Goal: Task Accomplishment & Management: Complete application form

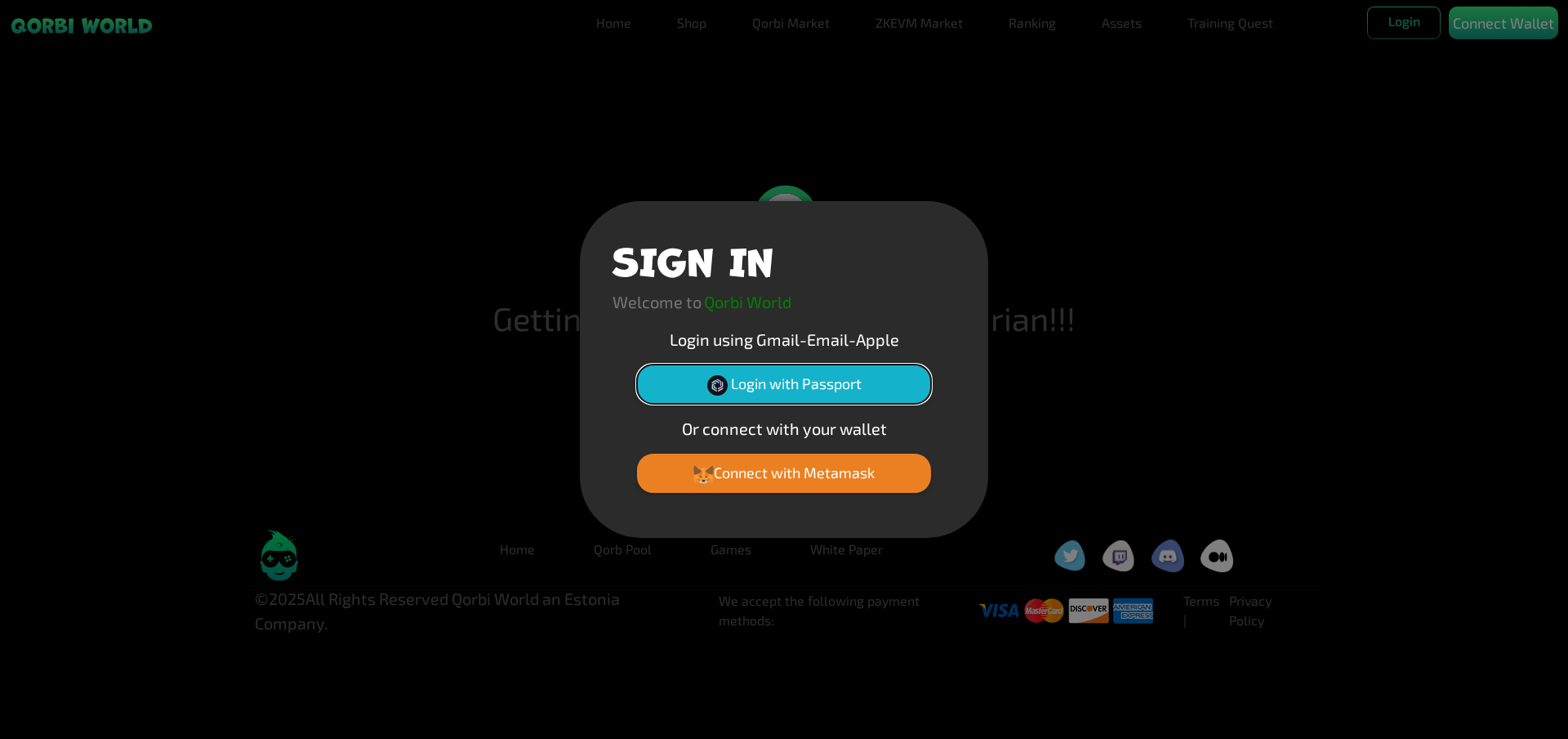
click at [828, 390] on button "Login with Passport" at bounding box center [784, 383] width 294 height 39
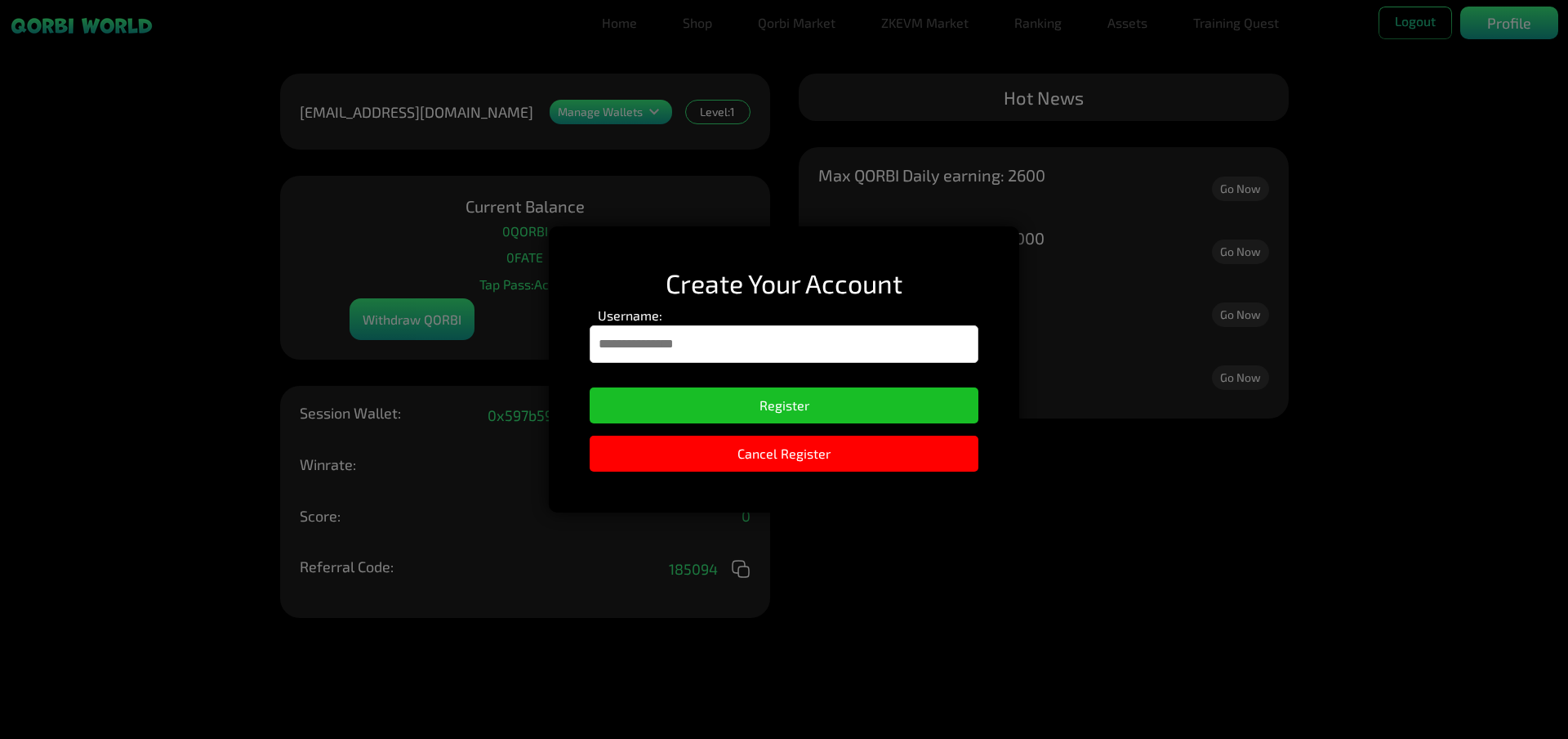
click at [699, 360] on input "Username:" at bounding box center [784, 343] width 389 height 37
click at [863, 283] on h2 "Create Your Account" at bounding box center [784, 282] width 389 height 31
click at [735, 337] on input "Username:" at bounding box center [784, 343] width 389 height 37
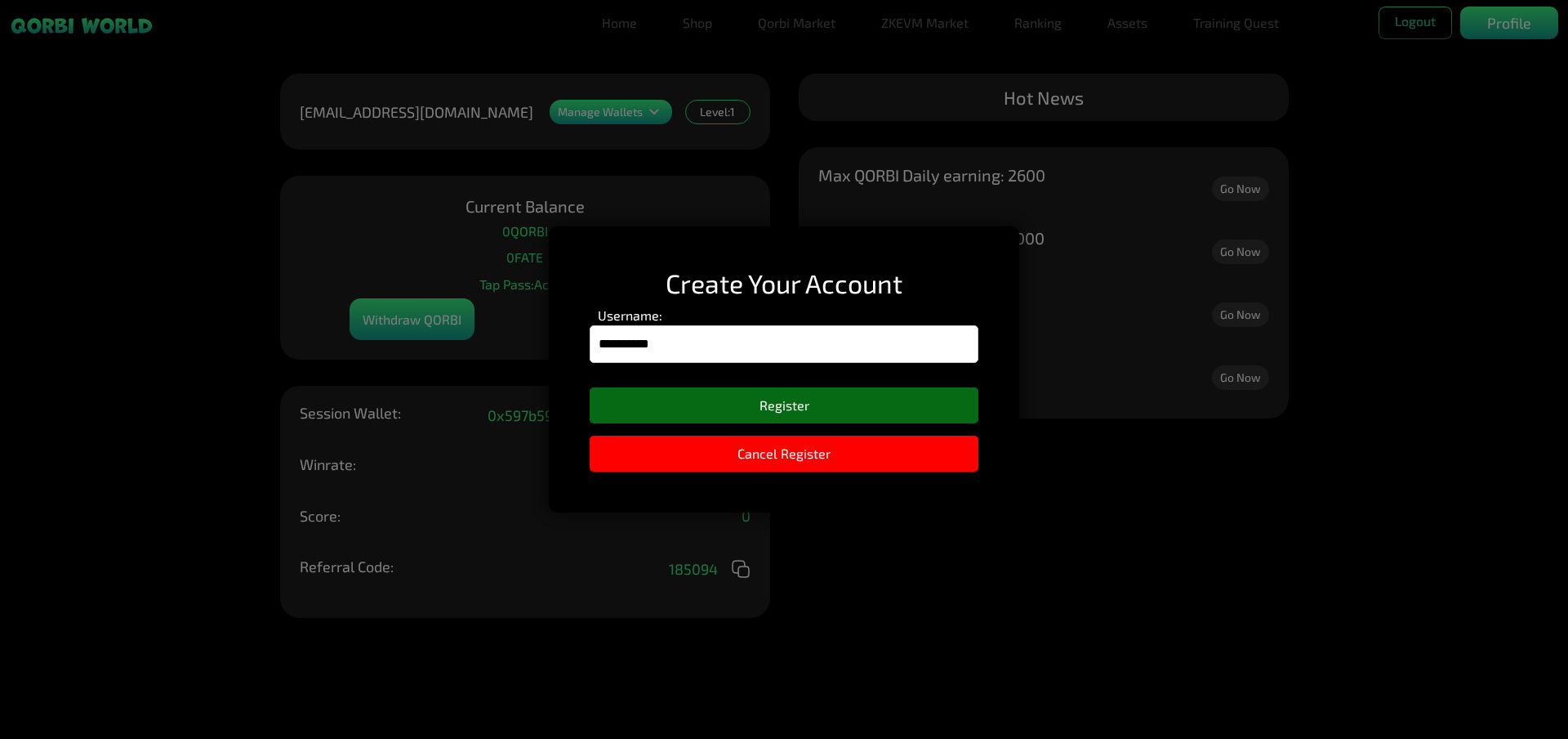
type input "**********"
click at [819, 406] on button "Register" at bounding box center [784, 405] width 389 height 36
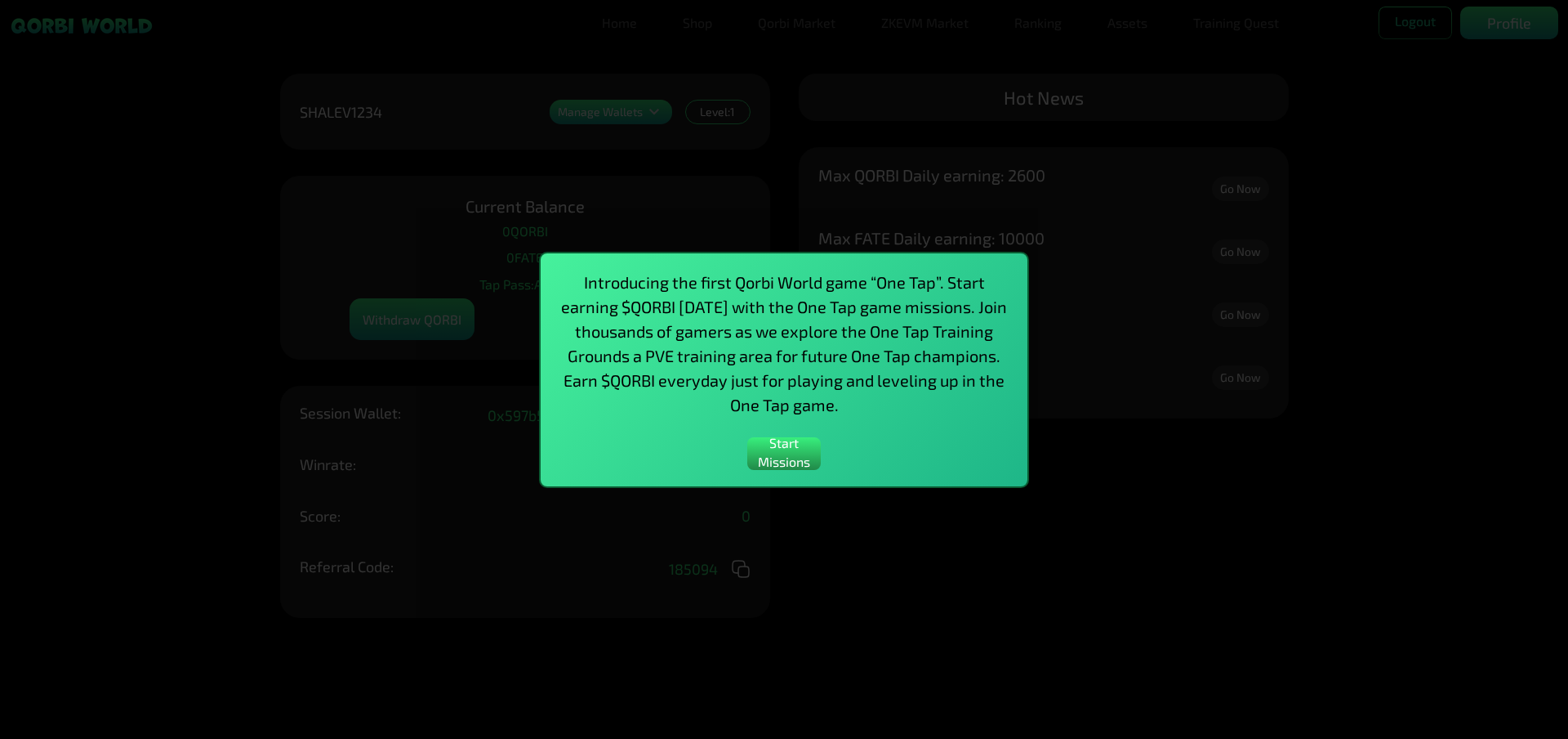
click at [818, 406] on p "Introducing the first Qorbi World game “One Tap”. Start earning $QORBI [DATE] w…" at bounding box center [784, 343] width 454 height 147
click at [791, 461] on button "Start Missions" at bounding box center [784, 453] width 74 height 32
